Goal: Task Accomplishment & Management: Complete application form

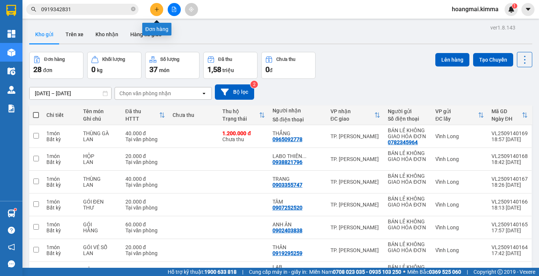
click at [156, 15] on button at bounding box center [156, 9] width 13 height 13
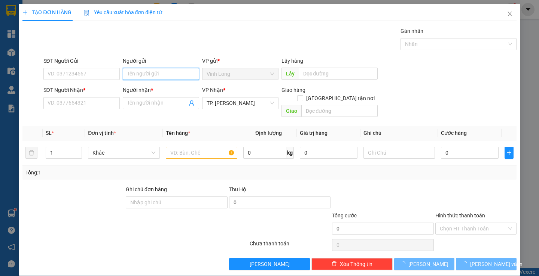
click at [137, 70] on input "Người gửi" at bounding box center [161, 74] width 76 height 12
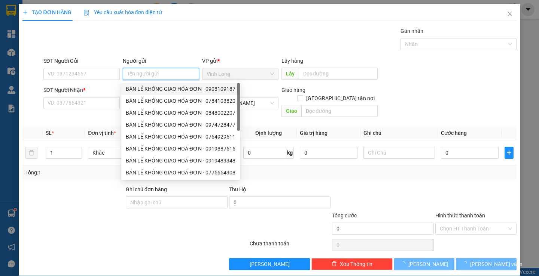
click at [139, 88] on div "BÁN LẺ KHÔNG GIAO HÓA ĐƠN - 0908109187" at bounding box center [181, 89] width 110 height 8
type input "0908109187"
type input "BÁN LẺ KHÔNG GIAO HÓA ĐƠN"
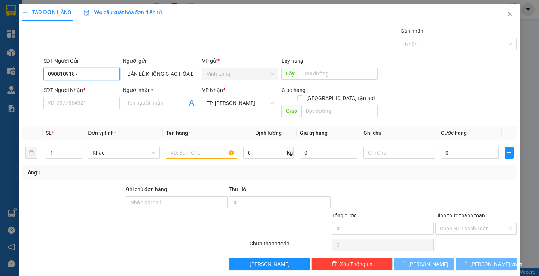
click at [101, 76] on input "0908109187" at bounding box center [81, 74] width 76 height 12
drag, startPoint x: 101, startPoint y: 76, endPoint x: 108, endPoint y: 71, distance: 8.3
click at [101, 75] on input "0908109187" at bounding box center [81, 74] width 76 height 12
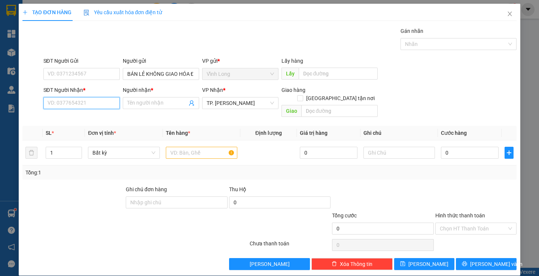
click at [112, 108] on input "SĐT Người Nhận *" at bounding box center [81, 103] width 76 height 12
type input "0966000078"
click at [85, 117] on div "0966000078 - DŨNG" at bounding box center [80, 118] width 67 height 8
type input "DŨNG"
type input "0966000078"
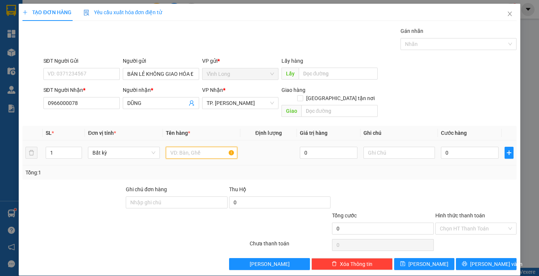
click at [210, 147] on input "text" at bounding box center [201, 153] width 71 height 12
type input "HỘP"
click at [385, 147] on input "text" at bounding box center [398, 153] width 71 height 12
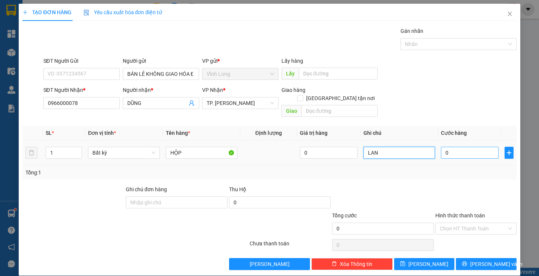
type input "LAN"
click at [457, 147] on input "0" at bounding box center [470, 153] width 58 height 12
type input "2"
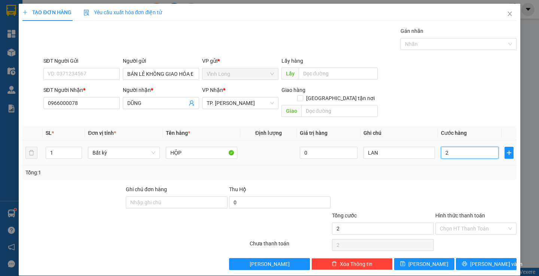
type input "20"
type input "20.000"
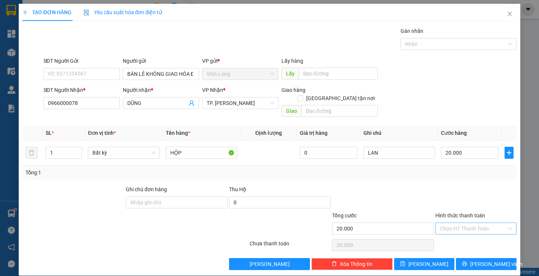
click at [446, 223] on input "Hình thức thanh toán" at bounding box center [473, 228] width 67 height 11
click at [443, 233] on div "Tại văn phòng" at bounding box center [470, 236] width 71 height 8
type input "0"
drag, startPoint x: 473, startPoint y: 254, endPoint x: 472, endPoint y: 247, distance: 7.9
click at [473, 259] on button "[PERSON_NAME] và In" at bounding box center [486, 265] width 60 height 12
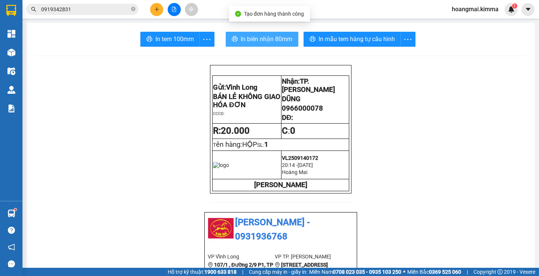
click at [265, 36] on span "In biên nhận 80mm" at bounding box center [267, 38] width 52 height 9
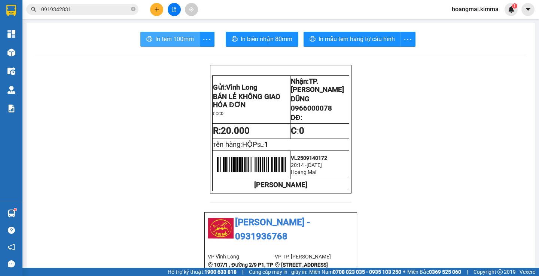
click at [160, 42] on span "In tem 100mm" at bounding box center [174, 38] width 39 height 9
click at [172, 42] on span "In tem 100mm" at bounding box center [174, 38] width 39 height 9
click at [156, 8] on icon "plus" at bounding box center [156, 9] width 5 height 5
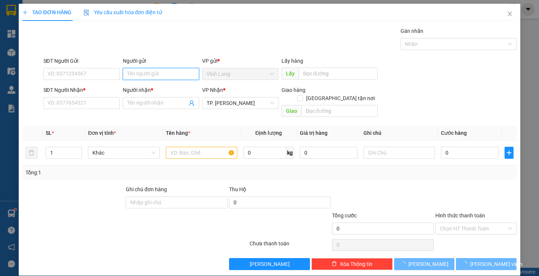
click at [166, 76] on input "Người gửi" at bounding box center [161, 74] width 76 height 12
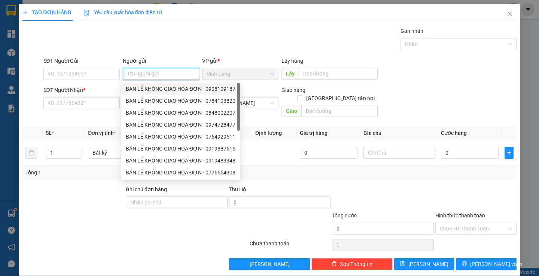
click at [166, 88] on div "BÁN LẺ KHÔNG GIAO HÓA ĐƠN - 0908109187" at bounding box center [181, 89] width 110 height 8
type input "0908109187"
type input "BÁN LẺ KHÔNG GIAO HÓA ĐƠN"
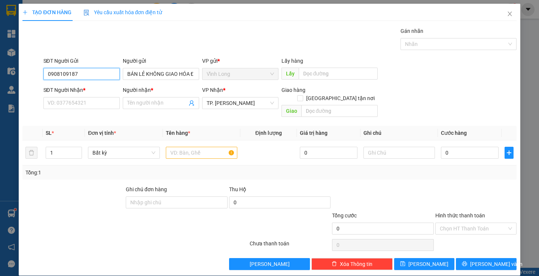
click at [99, 73] on input "0908109187" at bounding box center [81, 74] width 76 height 12
click at [101, 100] on input "SĐT Người Nhận *" at bounding box center [81, 103] width 76 height 12
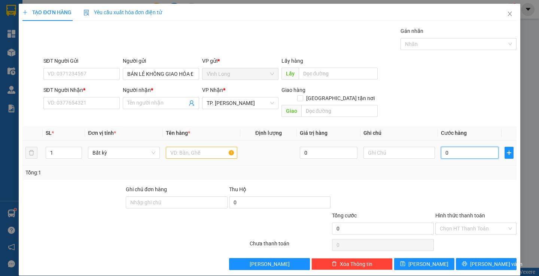
click at [456, 147] on input "0" at bounding box center [470, 153] width 58 height 12
type input "1"
type input "11"
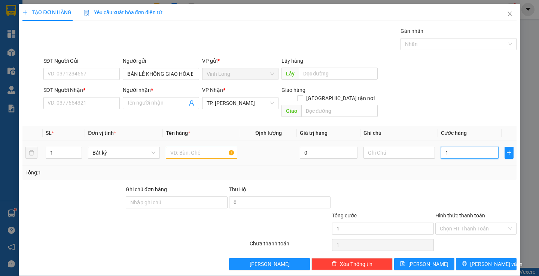
type input "11"
type input "110"
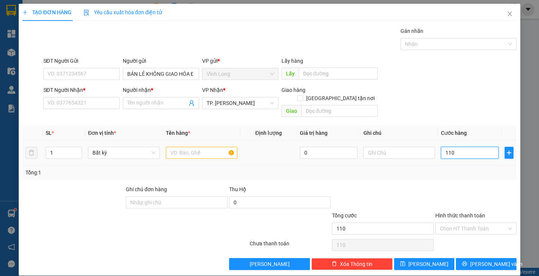
type input "1.100"
type input "11.000"
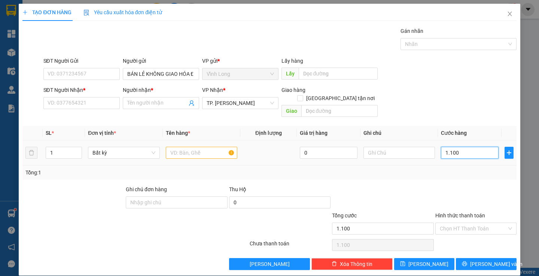
type input "11.000"
type input "1.100"
type input "110"
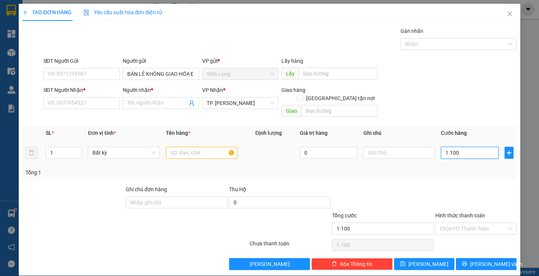
type input "110"
type input "110.000"
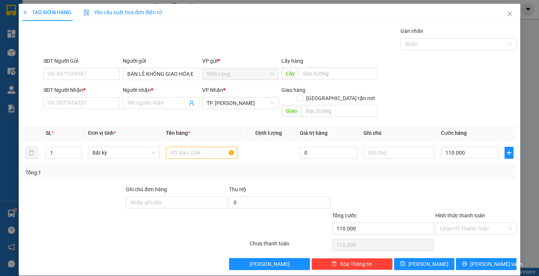
click at [451, 169] on div "Tổng: 1" at bounding box center [268, 173] width 487 height 8
click at [389, 147] on input "text" at bounding box center [398, 153] width 71 height 12
type input "LAN"
click at [87, 74] on input "SĐT Người Gửi" at bounding box center [81, 74] width 76 height 12
type input "0"
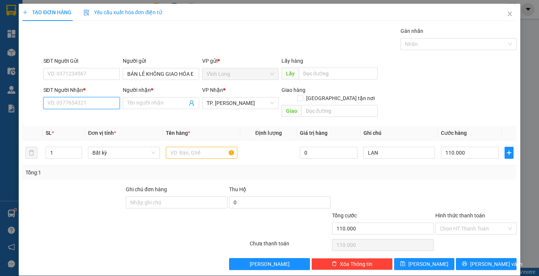
click at [85, 100] on input "SĐT Người Nhận *" at bounding box center [81, 103] width 76 height 12
type input "0907246789"
click at [104, 118] on div "0907246789 - GIANG" at bounding box center [80, 118] width 67 height 8
type input "GIANG"
checkbox input "true"
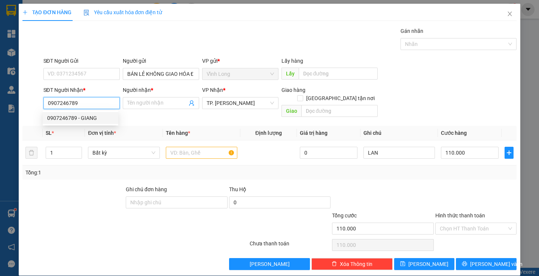
type input "344 [PERSON_NAME] P3 QUẬN GÒ VẤP"
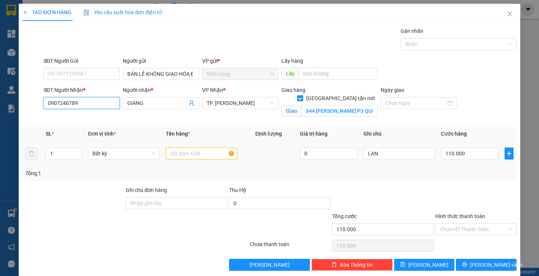
type input "0907246789"
click at [195, 151] on input "text" at bounding box center [201, 154] width 71 height 12
click at [328, 105] on input "344 [PERSON_NAME] P3 QUẬN GÒ VẤP" at bounding box center [339, 111] width 76 height 12
click at [327, 105] on input "344 [PERSON_NAME] P3 QUẬN GÒ VẤP" at bounding box center [339, 111] width 76 height 12
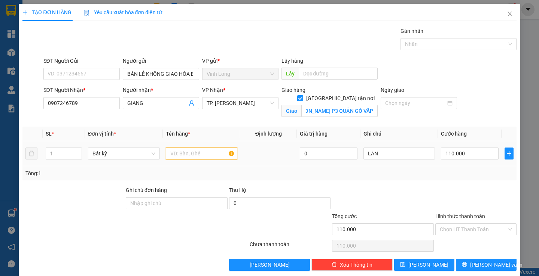
click at [203, 155] on input "text" at bounding box center [201, 154] width 71 height 12
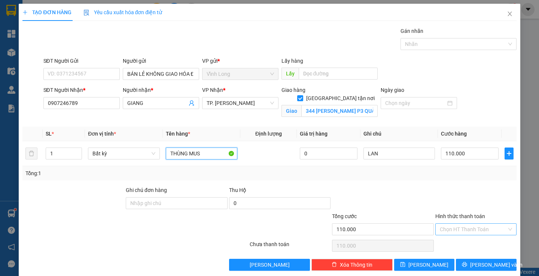
type input "THÙNG MUS"
click at [443, 233] on input "Hình thức thanh toán" at bounding box center [473, 229] width 67 height 11
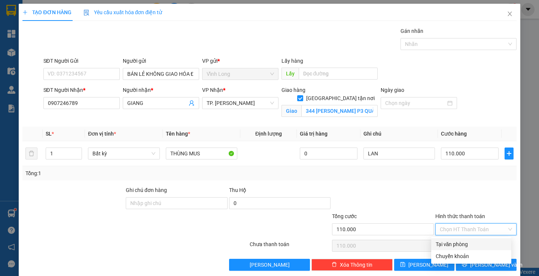
click at [444, 241] on div "Tại văn phòng" at bounding box center [470, 245] width 71 height 8
type input "0"
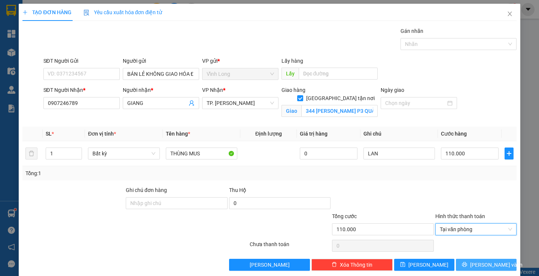
click at [467, 266] on icon "printer" at bounding box center [464, 265] width 5 height 5
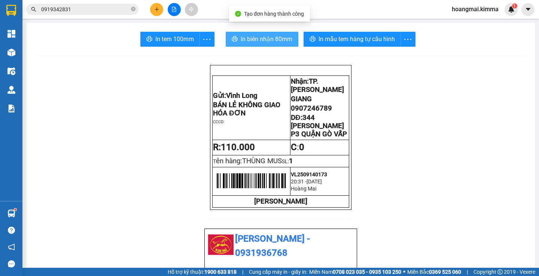
drag, startPoint x: 240, startPoint y: 40, endPoint x: 244, endPoint y: 41, distance: 4.1
click at [241, 40] on span "In biên nhận 80mm" at bounding box center [267, 38] width 52 height 9
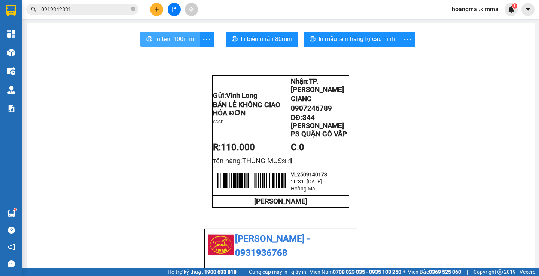
click at [162, 36] on span "In tem 100mm" at bounding box center [174, 38] width 39 height 9
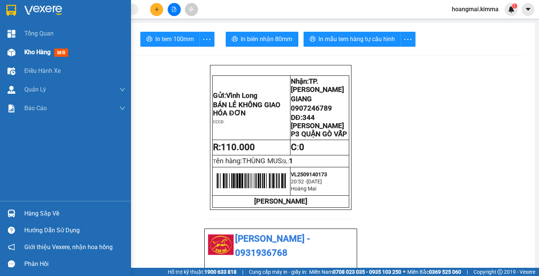
click at [12, 55] on img at bounding box center [11, 53] width 8 height 8
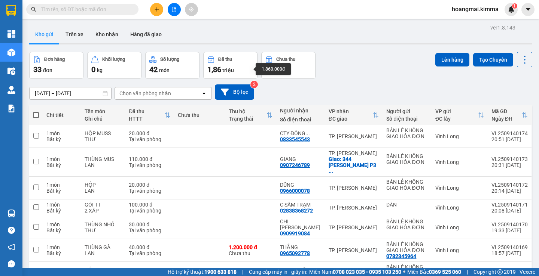
click at [232, 67] on span "triệu" at bounding box center [228, 70] width 12 height 6
